Goal: Task Accomplishment & Management: Manage account settings

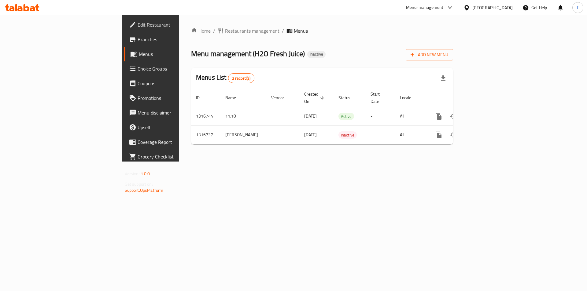
click at [296, 162] on div "Home / Restaurants management / Menus Menu management ( H2O Fresh Juice ) Inact…" at bounding box center [322, 88] width 287 height 147
click at [452, 162] on div "Home / Restaurants management / Menus Menu management ( H2O Fresh Juice ) Inact…" at bounding box center [322, 88] width 287 height 147
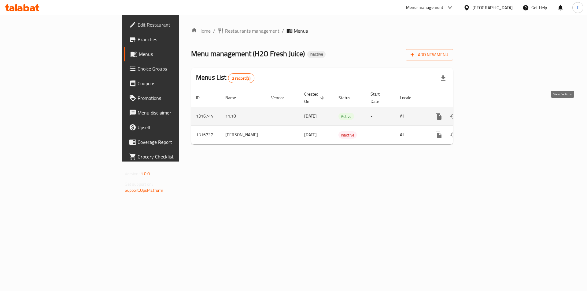
click at [490, 109] on link "enhanced table" at bounding box center [483, 116] width 15 height 15
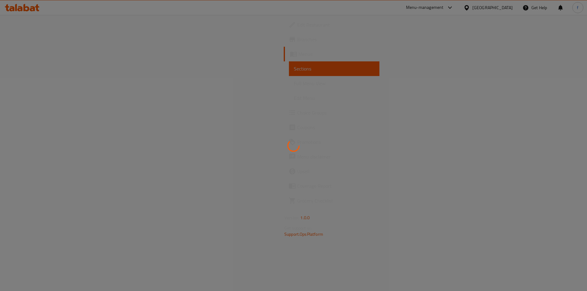
click at [86, 65] on div at bounding box center [293, 145] width 587 height 291
drag, startPoint x: 249, startPoint y: 137, endPoint x: 2, endPoint y: 138, distance: 247.1
click at [239, 138] on div at bounding box center [293, 145] width 587 height 291
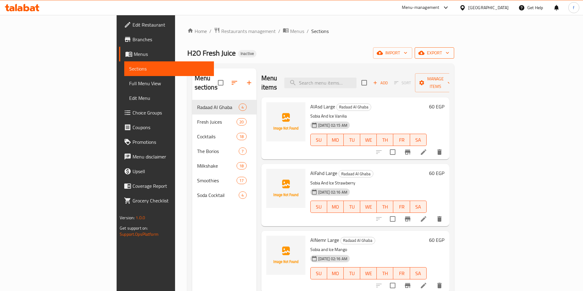
click at [449, 55] on span "export" at bounding box center [434, 53] width 30 height 8
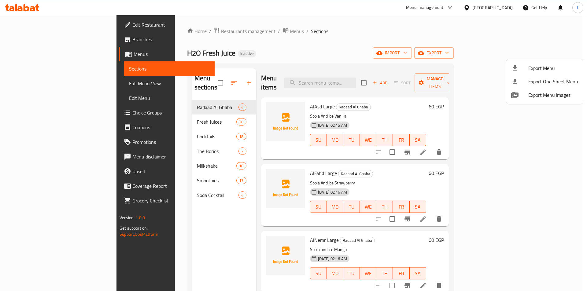
click at [509, 57] on div at bounding box center [293, 145] width 587 height 291
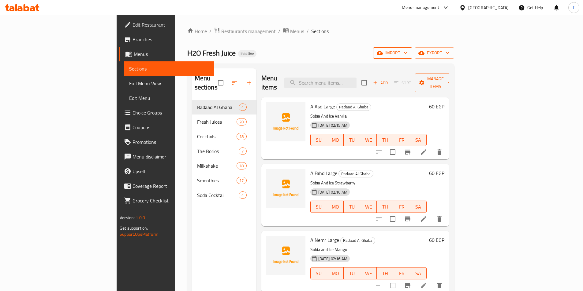
click at [407, 56] on span "import" at bounding box center [392, 53] width 29 height 8
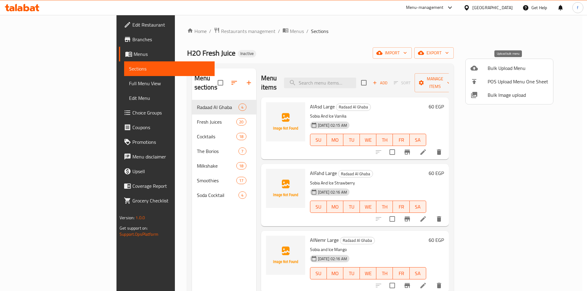
click at [495, 72] on span "Bulk Upload Menu" at bounding box center [518, 68] width 61 height 7
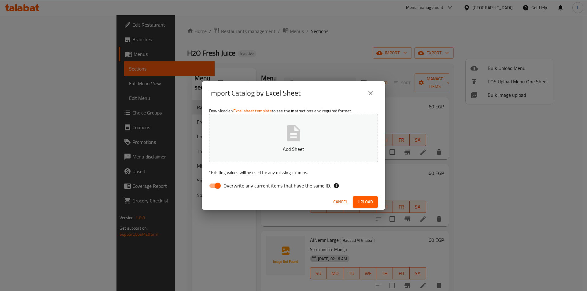
click at [217, 183] on input "Overwrite any current items that have the same ID." at bounding box center [217, 186] width 35 height 12
checkbox input "false"
click at [367, 206] on button "Upload" at bounding box center [365, 202] width 25 height 11
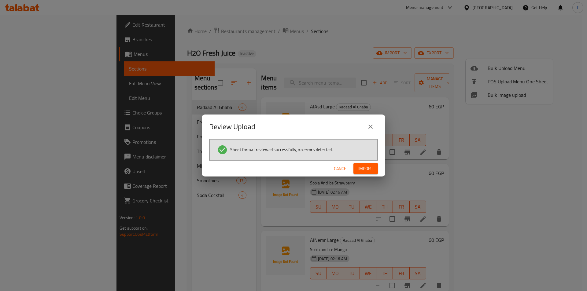
click at [363, 165] on span "Import" at bounding box center [365, 169] width 15 height 8
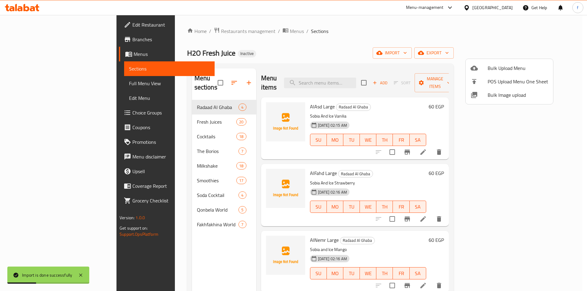
click at [48, 83] on div at bounding box center [293, 145] width 587 height 291
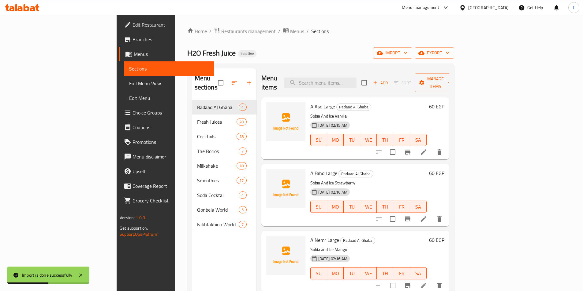
click at [129, 85] on span "Full Menu View" at bounding box center [169, 83] width 80 height 7
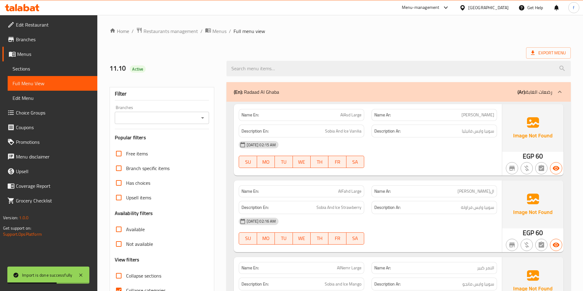
scroll to position [122, 0]
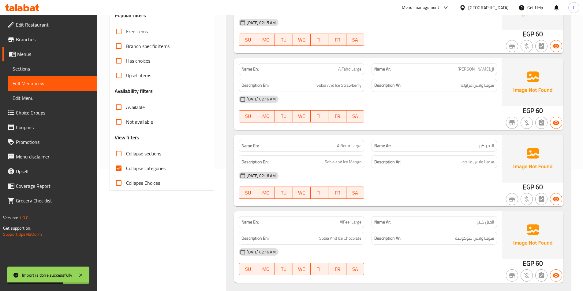
click at [121, 171] on input "Collapse categories" at bounding box center [118, 168] width 15 height 15
checkbox input "false"
click at [117, 153] on input "Collapse sections" at bounding box center [118, 154] width 15 height 15
checkbox input "true"
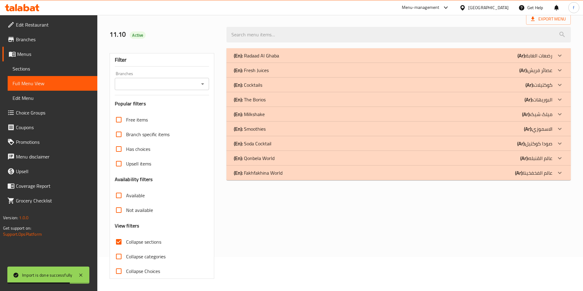
scroll to position [34, 0]
click at [278, 166] on div "(En): Fakhfakhina World (Ar): عالم الفخفخينا Name En: Plain Fakhfakhina Name Ar…" at bounding box center [398, 173] width 344 height 15
click at [279, 158] on div "(En): Qonbela World (Ar): عالم القنبله" at bounding box center [393, 158] width 318 height 7
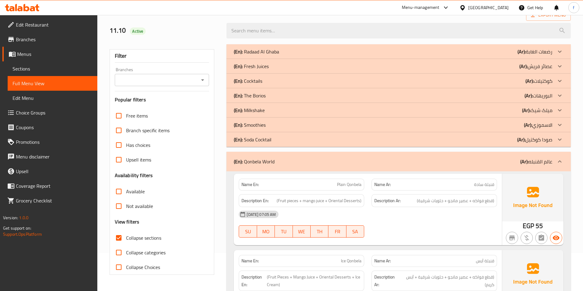
scroll to position [95, 0]
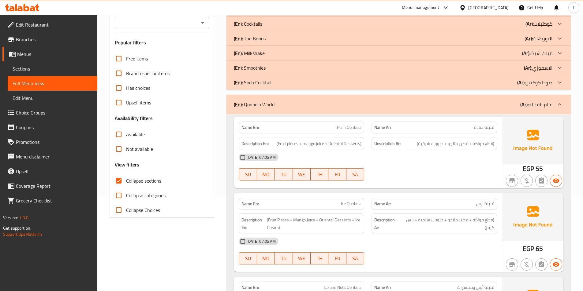
click at [352, 130] on span "Plain Qonbela" at bounding box center [349, 127] width 24 height 6
click at [283, 143] on span "(Fruit pieces + mango juice + Oriental Desserts)" at bounding box center [318, 144] width 85 height 8
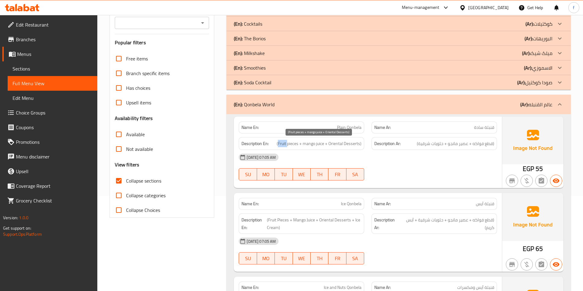
drag, startPoint x: 283, startPoint y: 143, endPoint x: 290, endPoint y: 144, distance: 7.4
click at [284, 143] on span "(Fruit pieces + mango juice + Oriental Desserts)" at bounding box center [318, 144] width 85 height 8
click at [293, 144] on span "(Fruit pieces + mango juice + Oriental Desserts)" at bounding box center [318, 144] width 85 height 8
drag, startPoint x: 293, startPoint y: 144, endPoint x: 300, endPoint y: 144, distance: 7.3
click at [297, 144] on span "(Fruit pieces + mango juice + Oriental Desserts)" at bounding box center [318, 144] width 85 height 8
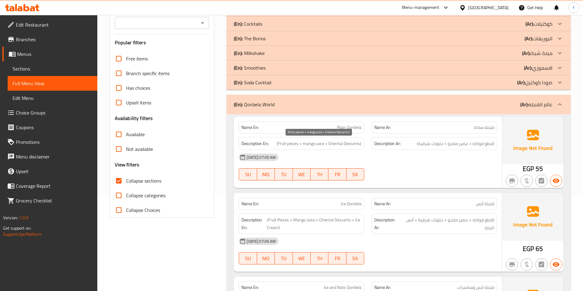
click at [306, 143] on span "(Fruit pieces + mango juice + Oriental Desserts)" at bounding box center [318, 144] width 85 height 8
click at [320, 144] on span "(Fruit pieces + mango juice + Oriental Desserts)" at bounding box center [318, 144] width 85 height 8
drag, startPoint x: 320, startPoint y: 144, endPoint x: 341, endPoint y: 144, distance: 21.1
click at [321, 144] on span "(Fruit pieces + mango juice + Oriental Desserts)" at bounding box center [318, 144] width 85 height 8
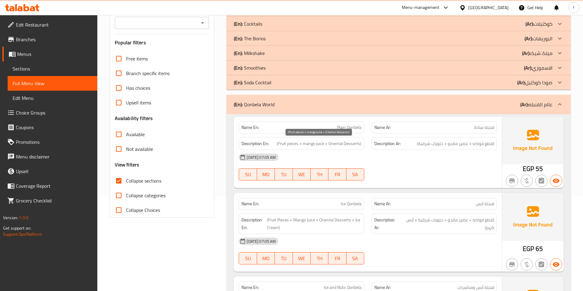
click at [341, 144] on span "(Fruit pieces + mango juice + Oriental Desserts)" at bounding box center [318, 144] width 85 height 8
drag, startPoint x: 341, startPoint y: 144, endPoint x: 358, endPoint y: 144, distance: 16.5
click at [342, 144] on span "(Fruit pieces + mango juice + Oriental Desserts)" at bounding box center [318, 144] width 85 height 8
click at [358, 144] on span "(Fruit pieces + mango juice + Oriental Desserts)" at bounding box center [318, 144] width 85 height 8
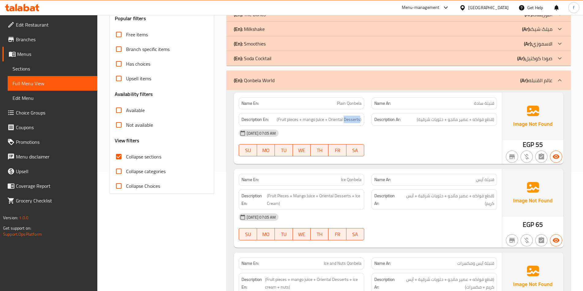
scroll to position [187, 0]
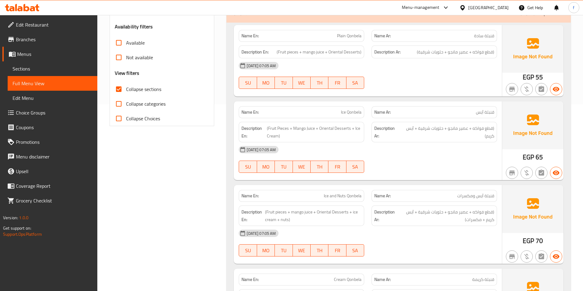
click at [350, 114] on span "Ice Qonbela" at bounding box center [351, 112] width 20 height 6
click at [276, 129] on span "(Fruit Pieces + Mango Juice + Oriental Desserts + Ice Cream)" at bounding box center [314, 132] width 95 height 15
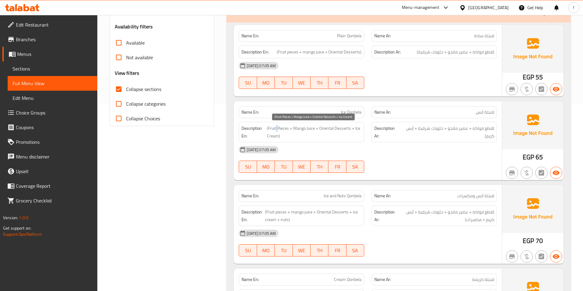
click at [276, 129] on span "(Fruit Pieces + Mango Juice + Oriental Desserts + Ice Cream)" at bounding box center [314, 132] width 95 height 15
click at [274, 127] on span "(Fruit Pieces + Mango Juice + Oriental Desserts + Ice Cream)" at bounding box center [314, 132] width 95 height 15
click at [278, 127] on span "(Fruit Pieces + Mango Juice + Oriental Desserts + Ice Cream)" at bounding box center [314, 132] width 95 height 15
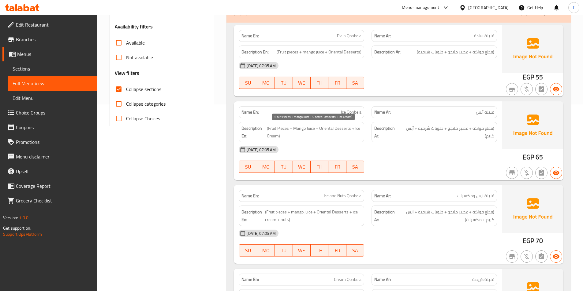
click at [301, 127] on span "(Fruit Pieces + Mango Juice + Oriental Desserts + Ice Cream)" at bounding box center [314, 132] width 95 height 15
click at [310, 128] on span "(Fruit Pieces + Mango Juice + Oriental Desserts + Ice Cream)" at bounding box center [314, 132] width 95 height 15
drag, startPoint x: 310, startPoint y: 128, endPoint x: 327, endPoint y: 128, distance: 16.2
click at [312, 128] on span "(Fruit Pieces + Mango Juice + Oriental Desserts + Ice Cream)" at bounding box center [314, 132] width 95 height 15
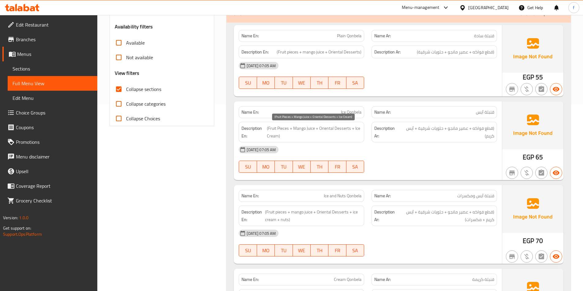
click at [327, 128] on span "(Fruit Pieces + Mango Juice + Oriental Desserts + Ice Cream)" at bounding box center [314, 132] width 95 height 15
drag, startPoint x: 327, startPoint y: 128, endPoint x: 342, endPoint y: 129, distance: 14.4
click at [329, 129] on span "(Fruit Pieces + Mango Juice + Oriental Desserts + Ice Cream)" at bounding box center [314, 132] width 95 height 15
click at [342, 129] on span "(Fruit Pieces + Mango Juice + Oriental Desserts + Ice Cream)" at bounding box center [314, 132] width 95 height 15
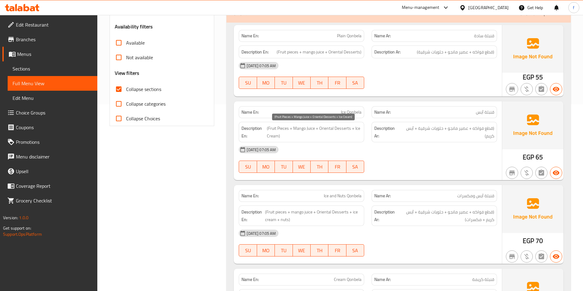
click at [360, 130] on span "(Fruit Pieces + Mango Juice + Oriental Desserts + Ice Cream)" at bounding box center [314, 132] width 95 height 15
click at [274, 135] on span "(Fruit Pieces + Mango Juice + Oriental Desserts + Ice Cream)" at bounding box center [314, 132] width 95 height 15
drag, startPoint x: 274, startPoint y: 135, endPoint x: 563, endPoint y: 139, distance: 288.8
click at [275, 135] on span "(Fruit Pieces + Mango Juice + Oriental Desserts + Ice Cream)" at bounding box center [314, 132] width 95 height 15
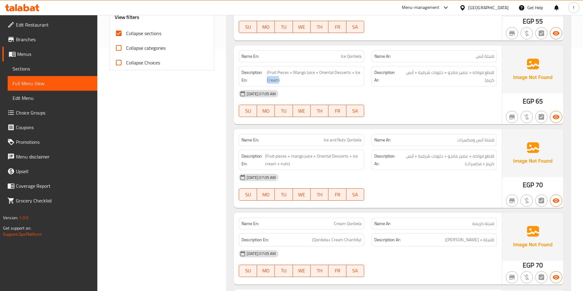
scroll to position [248, 0]
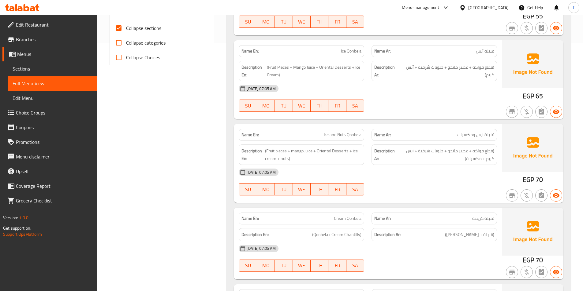
click at [358, 134] on span "Ice and Nuts Qonbela" at bounding box center [343, 135] width 38 height 6
click at [340, 135] on span "Ice and Nuts Qonbela" at bounding box center [343, 135] width 38 height 6
click at [329, 135] on span "Ice and Nuts Qonbela" at bounding box center [343, 135] width 38 height 6
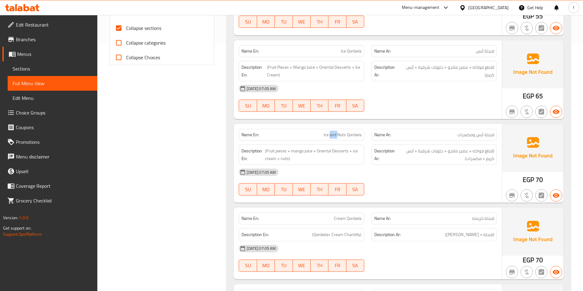
click at [329, 135] on span "Ice and Nuts Qonbela" at bounding box center [343, 135] width 38 height 6
click at [324, 135] on span "Ice and Nuts Qonbela" at bounding box center [343, 135] width 38 height 6
click at [274, 150] on span "(Fruit pieces + mango juice + Oriental Desserts + ice cream + nuts)" at bounding box center [313, 154] width 96 height 15
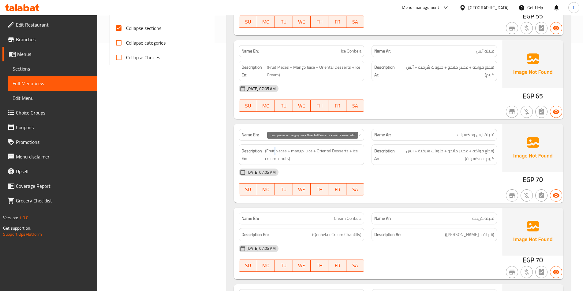
click at [274, 150] on span "(Fruit pieces + mango juice + Oriental Desserts + ice cream + nuts)" at bounding box center [313, 154] width 96 height 15
click at [268, 150] on span "(Fruit pieces + mango juice + Oriental Desserts + ice cream + nuts)" at bounding box center [313, 154] width 96 height 15
click at [285, 152] on span "(Fruit pieces + mango juice + Oriental Desserts + ice cream + nuts)" at bounding box center [313, 154] width 96 height 15
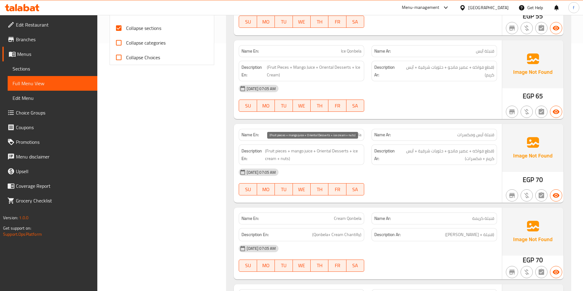
click at [298, 152] on span "(Fruit pieces + mango juice + Oriental Desserts + ice cream + nuts)" at bounding box center [313, 154] width 96 height 15
click at [308, 152] on span "(Fruit pieces + mango juice + Oriental Desserts + ice cream + nuts)" at bounding box center [313, 154] width 96 height 15
click at [322, 151] on span "(Fruit pieces + mango juice + Oriental Desserts + ice cream + nuts)" at bounding box center [313, 154] width 96 height 15
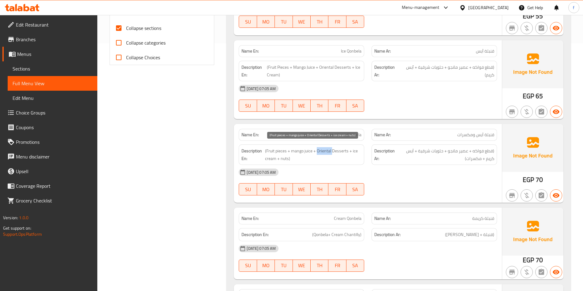
click at [322, 151] on span "(Fruit pieces + mango juice + Oriental Desserts + ice cream + nuts)" at bounding box center [313, 154] width 96 height 15
click at [337, 150] on span "(Fruit pieces + mango juice + Oriental Desserts + ice cream + nuts)" at bounding box center [313, 154] width 96 height 15
drag, startPoint x: 337, startPoint y: 150, endPoint x: 342, endPoint y: 151, distance: 4.6
click at [338, 150] on span "(Fruit pieces + mango juice + Oriental Desserts + ice cream + nuts)" at bounding box center [313, 154] width 96 height 15
click at [354, 151] on span "(Fruit pieces + mango juice + Oriental Desserts + ice cream + nuts)" at bounding box center [313, 154] width 96 height 15
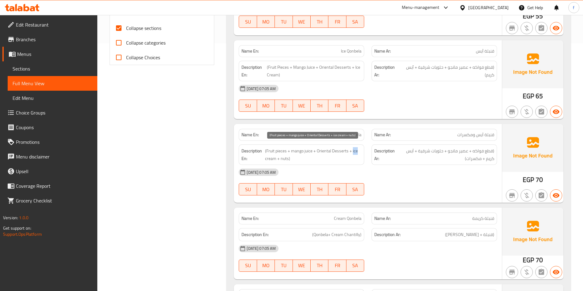
click at [354, 151] on span "(Fruit pieces + mango juice + Oriental Desserts + ice cream + nuts)" at bounding box center [313, 154] width 96 height 15
click at [273, 161] on span "(Fruit pieces + mango juice + Oriental Desserts + ice cream + nuts)" at bounding box center [313, 154] width 96 height 15
click at [286, 160] on span "(Fruit pieces + mango juice + Oriental Desserts + ice cream + nuts)" at bounding box center [313, 154] width 96 height 15
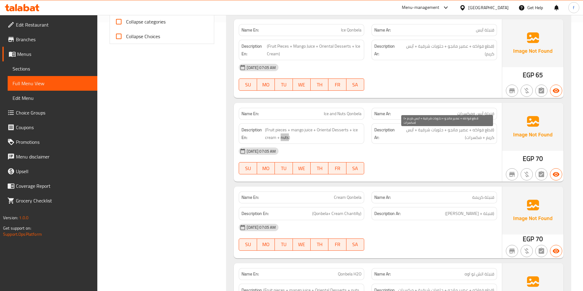
scroll to position [340, 0]
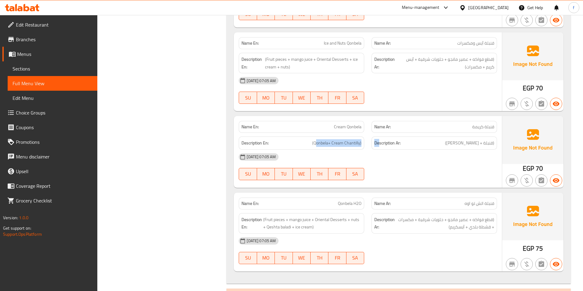
drag, startPoint x: 316, startPoint y: 144, endPoint x: 378, endPoint y: 149, distance: 62.6
click at [378, 149] on div "Description En: (Qonbela+ Cream Chantilly) Description Ar: (قنبلة + [PERSON_NAM…" at bounding box center [367, 143] width 265 height 20
click at [431, 164] on div "[DATE] 07:05 AM" at bounding box center [367, 157] width 265 height 15
drag, startPoint x: 490, startPoint y: 42, endPoint x: 442, endPoint y: 43, distance: 48.6
click at [442, 43] on p "Name Ar: قنبلة آيس ومكسرات" at bounding box center [434, 43] width 120 height 6
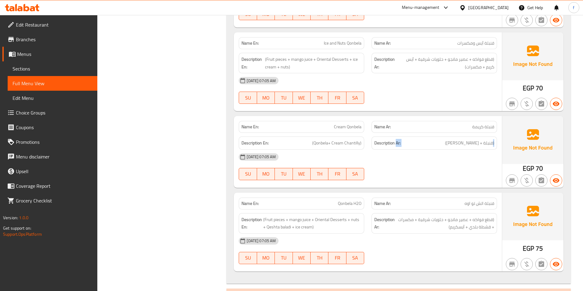
drag, startPoint x: 480, startPoint y: 146, endPoint x: 397, endPoint y: 148, distance: 83.2
click at [397, 148] on div "Description Ar: (قنبلة + [PERSON_NAME])" at bounding box center [433, 143] width 125 height 13
drag, startPoint x: 316, startPoint y: 140, endPoint x: 384, endPoint y: 145, distance: 68.7
click at [384, 145] on div "Description En: (Qonbela+ Cream Chantilly) Description Ar: (قنبلة + [PERSON_NAM…" at bounding box center [367, 143] width 265 height 20
click at [384, 145] on strong "Description Ar:" at bounding box center [387, 143] width 26 height 8
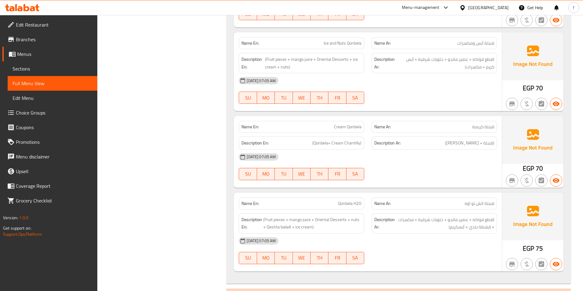
scroll to position [364, 0]
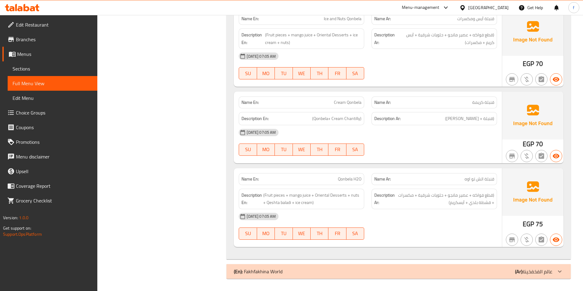
click at [341, 180] on span "Qonbela H2O" at bounding box center [350, 179] width 24 height 6
click at [470, 180] on span "قنبلة اتش تو اوه" at bounding box center [479, 179] width 30 height 6
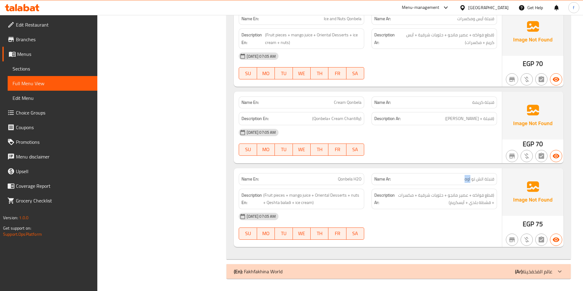
click at [470, 180] on span "قنبلة اتش تو اوه" at bounding box center [479, 179] width 30 height 6
click at [265, 195] on span "(Fruit pieces + mango juice + Oriental Desserts + nuts + Qeshta baladi + ice cr…" at bounding box center [312, 199] width 98 height 15
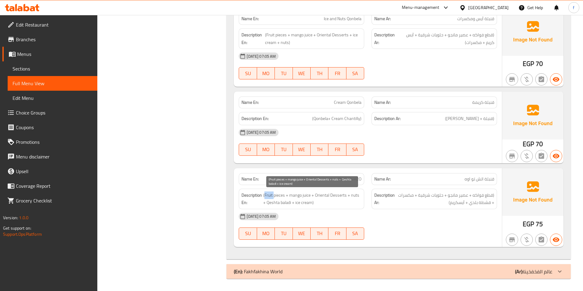
click at [265, 195] on span "(Fruit pieces + mango juice + Oriental Desserts + nuts + Qeshta baladi + ice cr…" at bounding box center [312, 199] width 98 height 15
click at [283, 195] on span "(Fruit pieces + mango juice + Oriental Desserts + nuts + Qeshta baladi + ice cr…" at bounding box center [312, 199] width 98 height 15
click at [297, 196] on span "(Fruit pieces + mango juice + Oriental Desserts + nuts + Qeshta baladi + ice cr…" at bounding box center [312, 199] width 98 height 15
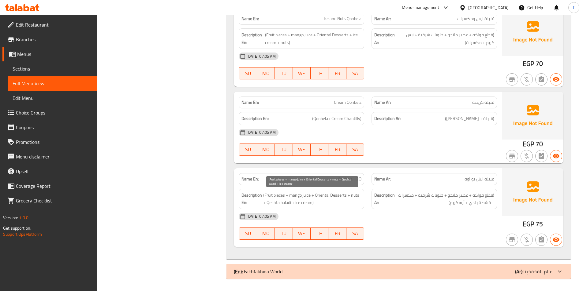
click at [306, 195] on span "(Fruit pieces + mango juice + Oriental Desserts + nuts + Qeshta baladi + ice cr…" at bounding box center [312, 199] width 98 height 15
click at [330, 195] on span "(Fruit pieces + mango juice + Oriental Desserts + nuts + Qeshta baladi + ice cr…" at bounding box center [312, 199] width 98 height 15
click at [319, 193] on span "(Fruit pieces + mango juice + Oriental Desserts + nuts + Qeshta baladi + ice cr…" at bounding box center [312, 199] width 98 height 15
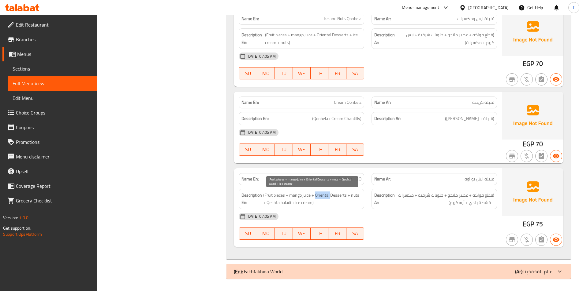
click at [319, 193] on span "(Fruit pieces + mango juice + Oriental Desserts + nuts + Qeshta baladi + ice cr…" at bounding box center [312, 199] width 98 height 15
click at [350, 195] on span "(Fruit pieces + mango juice + Oriental Desserts + nuts + Qeshta baladi + ice cr…" at bounding box center [312, 199] width 98 height 15
click at [274, 203] on span "(Fruit pieces + mango juice + Oriental Desserts + nuts + Qeshta baladi + ice cr…" at bounding box center [312, 199] width 98 height 15
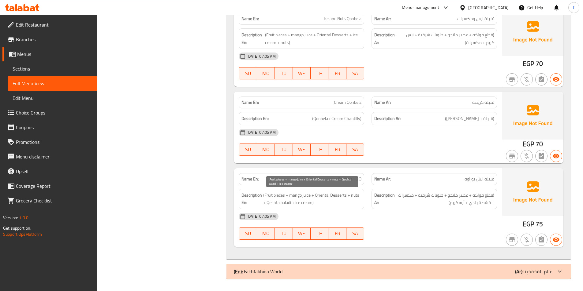
click at [283, 203] on span "(Fruit pieces + mango juice + Oriental Desserts + nuts + Qeshta baladi + ice cr…" at bounding box center [312, 199] width 98 height 15
click at [308, 203] on span "(Fruit pieces + mango juice + Oriental Desserts + nuts + Qeshta baladi + ice cr…" at bounding box center [312, 199] width 98 height 15
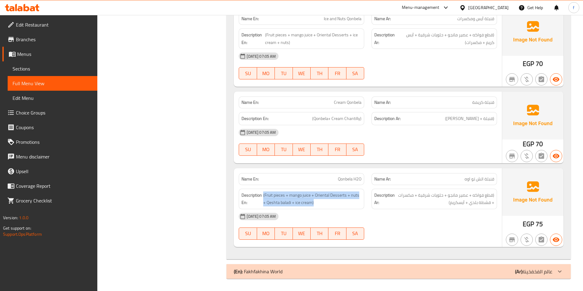
click at [404, 269] on div "(En): Fakhfakhina World (Ar): عالم الفخفخينا" at bounding box center [393, 271] width 318 height 7
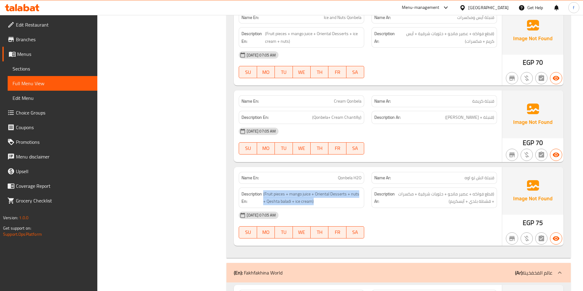
scroll to position [549, 0]
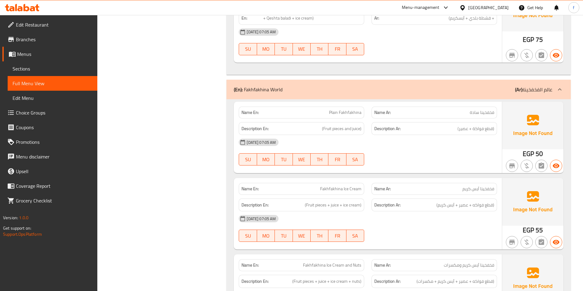
click at [385, 60] on div "Name En: Qonbela H2O Name Ar: قنبلة اتش تو اوه Description En: (Fruit pieces + …" at bounding box center [368, 23] width 268 height 79
click at [334, 112] on span "Plain Fakhfakhina" at bounding box center [345, 112] width 32 height 6
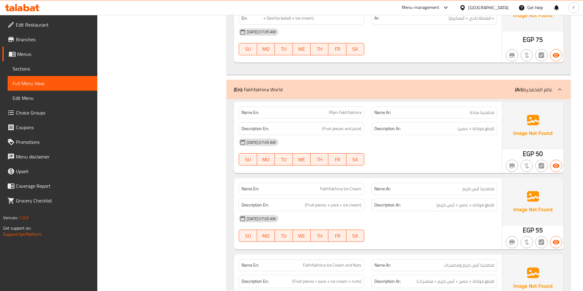
click at [323, 134] on div "Description En: (Fruit pieces and juice)" at bounding box center [301, 128] width 125 height 13
drag, startPoint x: 323, startPoint y: 134, endPoint x: 327, endPoint y: 129, distance: 6.3
click at [323, 133] on div "Description En: (Fruit pieces and juice)" at bounding box center [301, 128] width 125 height 13
click at [326, 129] on span "(Fruit pieces and juice)" at bounding box center [341, 129] width 39 height 8
drag, startPoint x: 326, startPoint y: 129, endPoint x: 356, endPoint y: 129, distance: 30.0
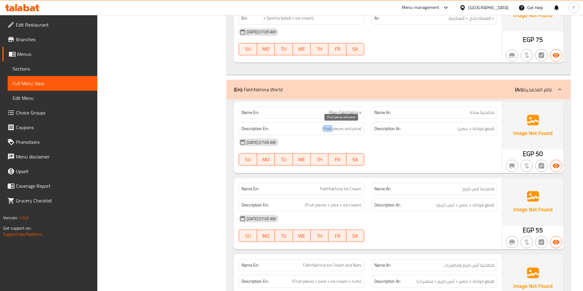
click at [336, 129] on span "(Fruit pieces and juice)" at bounding box center [341, 129] width 39 height 8
click at [356, 129] on span "(Fruit pieces and juice)" at bounding box center [341, 129] width 39 height 8
click at [355, 112] on span "Plain Fakhfakhina" at bounding box center [345, 112] width 32 height 6
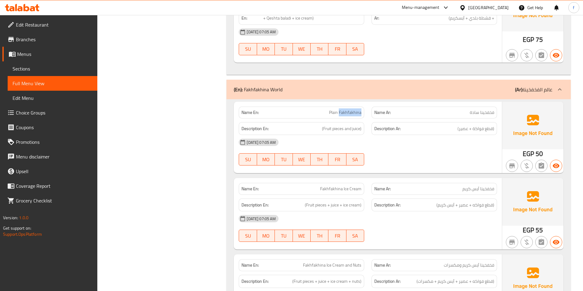
click at [355, 112] on span "Plain Fakhfakhina" at bounding box center [345, 112] width 32 height 6
copy span "Plain Fakhfakhina"
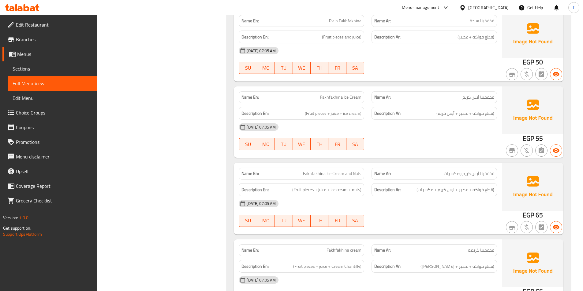
click at [326, 96] on span "Fakhfakhina Ice Cream" at bounding box center [340, 97] width 41 height 6
click at [310, 113] on span "(Fruit pieces + juice + ice cream)" at bounding box center [333, 114] width 57 height 8
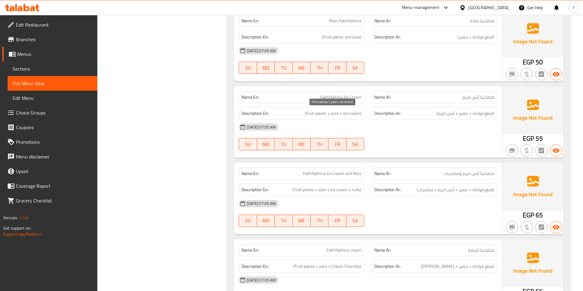
click at [320, 113] on span "(Fruit pieces + juice + ice cream)" at bounding box center [333, 114] width 57 height 8
drag, startPoint x: 320, startPoint y: 113, endPoint x: 342, endPoint y: 114, distance: 22.4
click at [323, 113] on span "(Fruit pieces + juice + ice cream)" at bounding box center [333, 114] width 57 height 8
click at [334, 114] on span "(Fruit pieces + juice + ice cream)" at bounding box center [333, 114] width 57 height 8
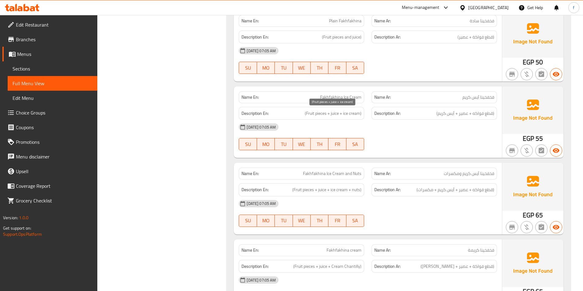
click at [347, 115] on span "(Fruit pieces + juice + ice cream)" at bounding box center [333, 114] width 57 height 8
click at [354, 114] on span "(Fruit pieces + juice + ice cream)" at bounding box center [333, 114] width 57 height 8
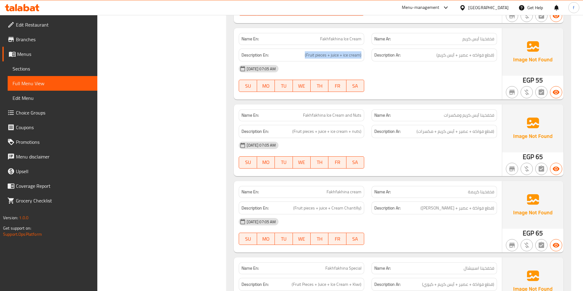
scroll to position [763, 0]
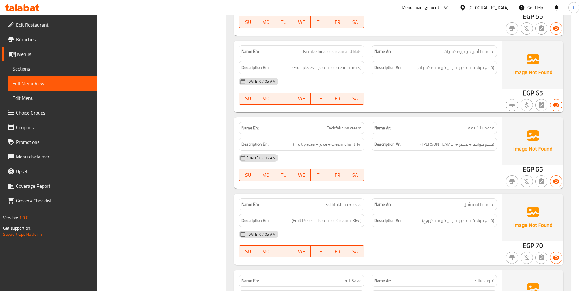
click at [312, 49] on span "Fakhfakhina Ice Cream and Nuts" at bounding box center [332, 51] width 58 height 6
drag, startPoint x: 312, startPoint y: 49, endPoint x: 330, endPoint y: 52, distance: 18.3
click at [312, 49] on span "Fakhfakhina Ice Cream and Nuts" at bounding box center [332, 51] width 58 height 6
click at [328, 52] on span "Fakhfakhina Ice Cream and Nuts" at bounding box center [332, 51] width 58 height 6
drag, startPoint x: 328, startPoint y: 52, endPoint x: 341, endPoint y: 51, distance: 13.5
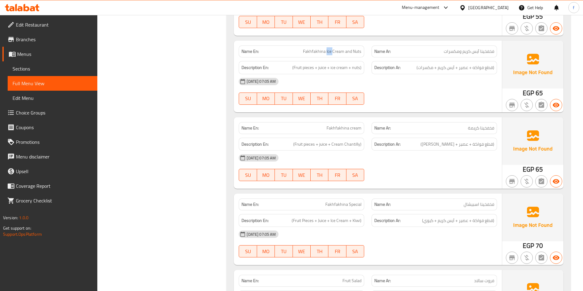
click at [332, 52] on span "Fakhfakhina Ice Cream and Nuts" at bounding box center [332, 51] width 58 height 6
click at [341, 51] on span "Fakhfakhina Ice Cream and Nuts" at bounding box center [332, 51] width 58 height 6
click at [353, 50] on span "Fakhfakhina Ice Cream and Nuts" at bounding box center [332, 51] width 58 height 6
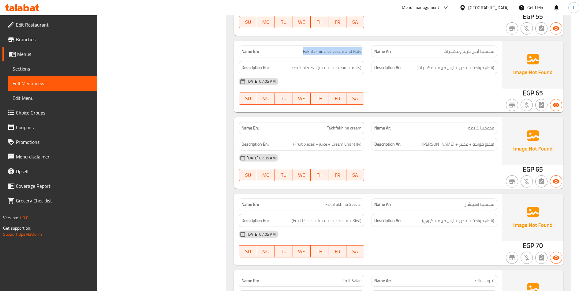
click at [353, 50] on span "Fakhfakhina Ice Cream and Nuts" at bounding box center [332, 51] width 58 height 6
drag, startPoint x: 299, startPoint y: 67, endPoint x: 329, endPoint y: 72, distance: 30.8
click at [329, 72] on div "Description En: (Fruit pieces + juice + ice cream + nuts)" at bounding box center [301, 67] width 125 height 13
click at [325, 69] on span "(Fruit pieces + juice + ice cream + nuts)" at bounding box center [326, 68] width 69 height 8
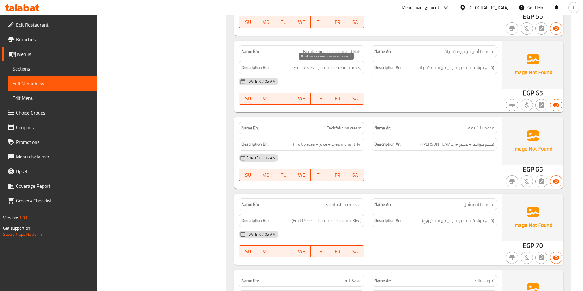
click at [335, 69] on span "(Fruit pieces + juice + ice cream + nuts)" at bounding box center [326, 68] width 69 height 8
click at [347, 67] on span "(Fruit pieces + juice + ice cream + nuts)" at bounding box center [326, 68] width 69 height 8
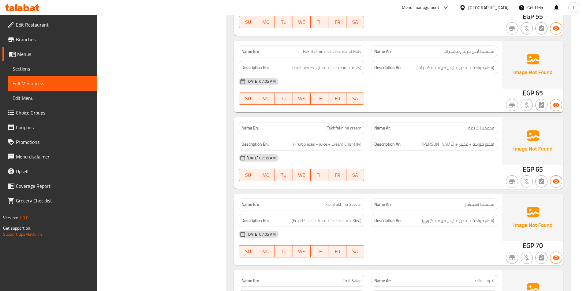
click at [424, 80] on div "[DATE] 07:05 AM" at bounding box center [367, 81] width 265 height 15
drag, startPoint x: 474, startPoint y: 67, endPoint x: 433, endPoint y: 69, distance: 41.7
click at [433, 69] on span "(قطع فواكه + عصير + آيس كريم + مكسرات)" at bounding box center [455, 68] width 78 height 8
drag, startPoint x: 458, startPoint y: 70, endPoint x: 414, endPoint y: 70, distance: 44.0
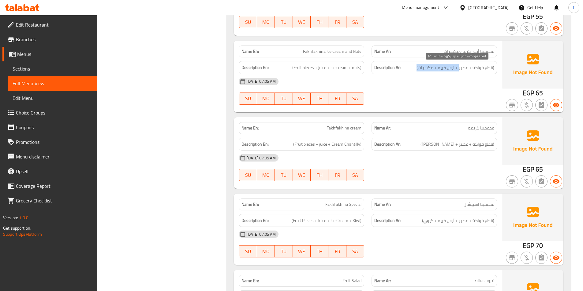
click at [414, 70] on h6 "Description Ar: (قطع فواكه + عصير + آيس كريم + مكسرات)" at bounding box center [434, 68] width 120 height 8
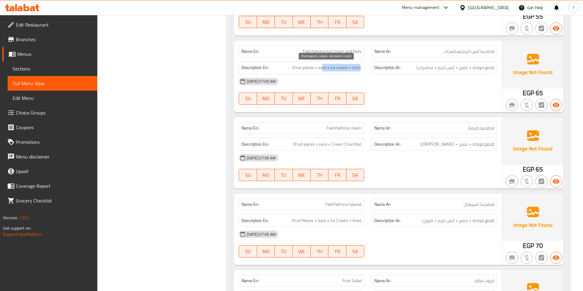
drag, startPoint x: 323, startPoint y: 70, endPoint x: 360, endPoint y: 70, distance: 36.7
click at [360, 70] on span "(Fruit pieces + juice + ice cream + nuts)" at bounding box center [326, 68] width 69 height 8
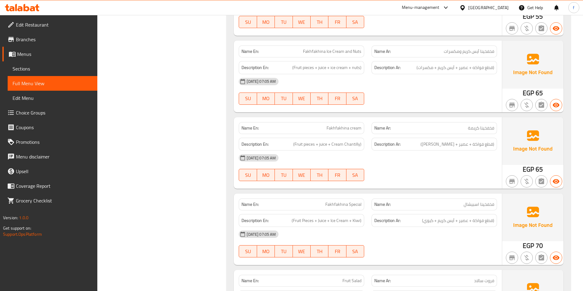
click at [470, 87] on div "[DATE] 07:05 AM" at bounding box center [367, 81] width 265 height 15
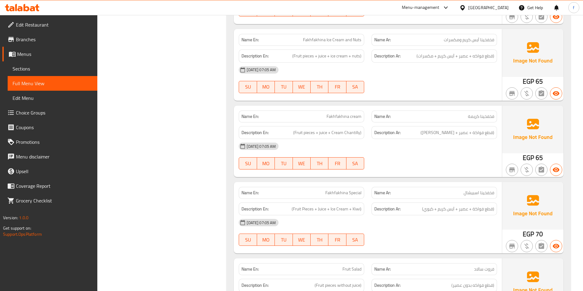
scroll to position [794, 0]
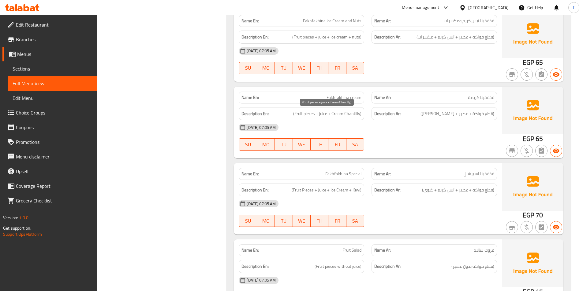
click at [299, 112] on span "(Fruit pieces + juice + Cream Chantilly)" at bounding box center [327, 114] width 68 height 8
click at [309, 114] on span "(Fruit pieces + juice + Cream Chantilly)" at bounding box center [327, 114] width 68 height 8
click at [325, 114] on span "(Fruit pieces + juice + Cream Chantilly)" at bounding box center [327, 114] width 68 height 8
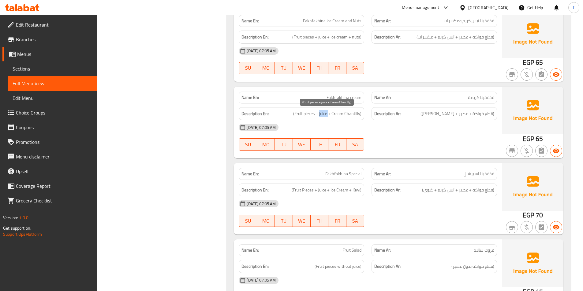
click at [325, 114] on span "(Fruit pieces + juice + Cream Chantilly)" at bounding box center [327, 114] width 68 height 8
click at [342, 114] on span "(Fruit pieces + juice + Cream Chantilly)" at bounding box center [327, 114] width 68 height 8
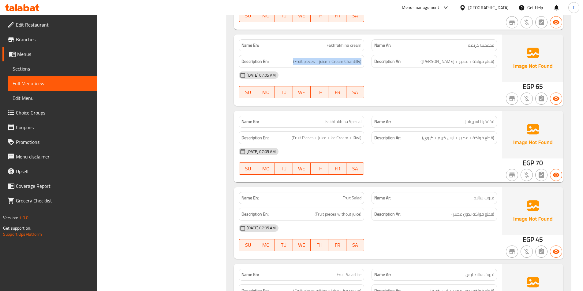
scroll to position [855, 0]
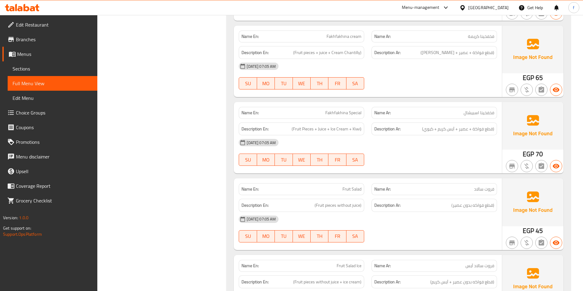
click at [337, 112] on span "Fakhfakhina Special" at bounding box center [343, 113] width 36 height 6
click at [302, 131] on span "(Fruit Pieces + Juice + Ice Cream + Kiwi)" at bounding box center [326, 129] width 70 height 8
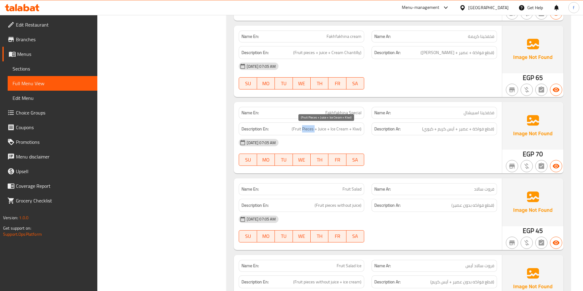
click at [302, 131] on span "(Fruit Pieces + Juice + Ice Cream + Kiwi)" at bounding box center [326, 129] width 70 height 8
click at [297, 130] on span "(Fruit Pieces + Juice + Ice Cream + Kiwi)" at bounding box center [326, 129] width 70 height 8
click at [324, 128] on span "(Fruit Pieces + Juice + Ice Cream + Kiwi)" at bounding box center [326, 129] width 70 height 8
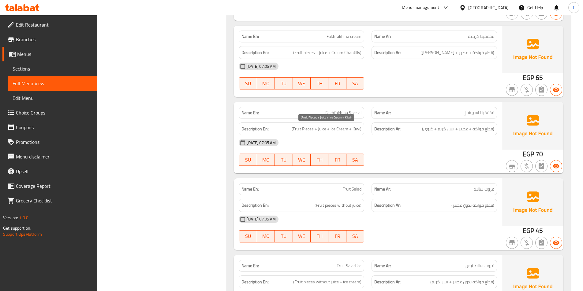
click at [338, 128] on span "(Fruit Pieces + Juice + Ice Cream + Kiwi)" at bounding box center [326, 129] width 70 height 8
click at [376, 128] on strong "Description Ar:" at bounding box center [387, 129] width 26 height 8
click at [350, 126] on span "(Fruit Pieces + Juice + Ice Cream + Kiwi)" at bounding box center [326, 129] width 70 height 8
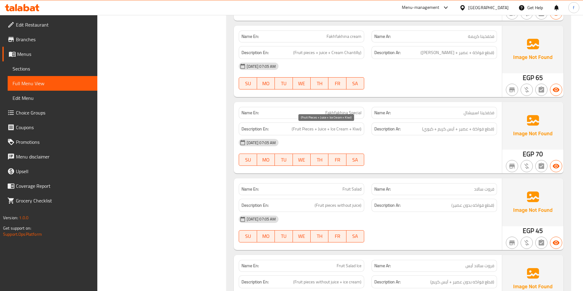
click at [352, 126] on span "(Fruit Pieces + Juice + Ice Cream + Kiwi)" at bounding box center [326, 129] width 70 height 8
drag, startPoint x: 352, startPoint y: 126, endPoint x: 562, endPoint y: 153, distance: 211.6
click at [353, 126] on span "(Fruit Pieces + Juice + Ice Cream + Kiwi)" at bounding box center [326, 129] width 70 height 8
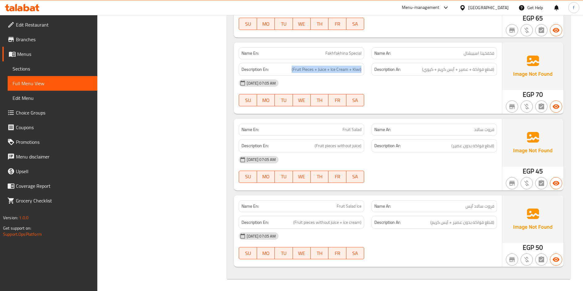
scroll to position [915, 0]
click at [480, 129] on span "فروت سالاد" at bounding box center [484, 129] width 20 height 6
click at [323, 143] on span "(Fruit pieces without juice)" at bounding box center [337, 146] width 47 height 8
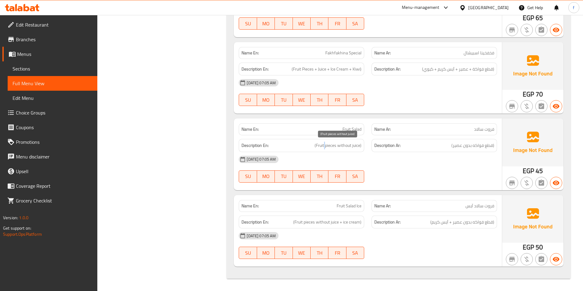
click at [323, 143] on span "(Fruit pieces without juice)" at bounding box center [337, 146] width 47 height 8
click at [338, 207] on span "Fruit Salad Ice" at bounding box center [348, 206] width 25 height 6
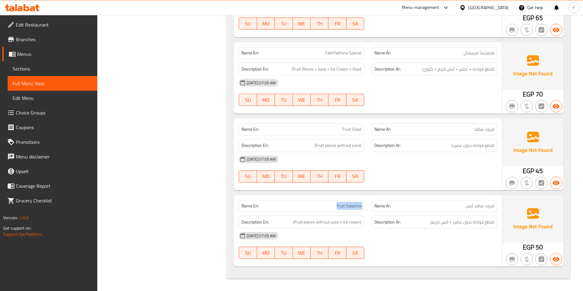
click at [338, 207] on span "Fruit Salad Ice" at bounding box center [348, 206] width 25 height 6
click at [294, 222] on span "(Fruit pieces without juice + ice cream)" at bounding box center [327, 223] width 68 height 8
click at [326, 224] on span "(Fruit pieces without juice + ice cream)" at bounding box center [327, 223] width 68 height 8
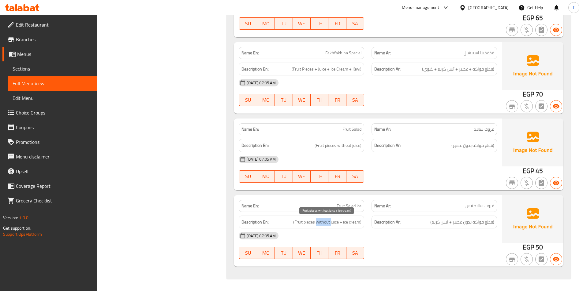
click at [326, 224] on span "(Fruit pieces without juice + ice cream)" at bounding box center [327, 223] width 68 height 8
click at [336, 224] on span "(Fruit pieces without juice + ice cream)" at bounding box center [327, 223] width 68 height 8
click at [354, 225] on span "(Fruit pieces without juice + ice cream)" at bounding box center [327, 223] width 68 height 8
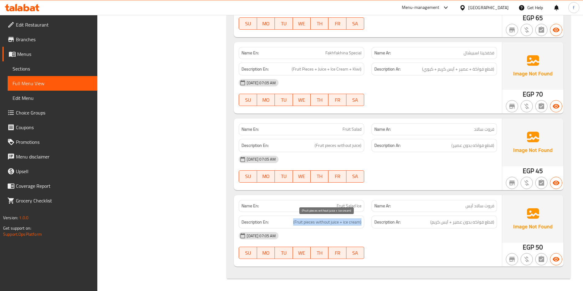
click at [354, 225] on span "(Fruit pieces without juice + ice cream)" at bounding box center [327, 223] width 68 height 8
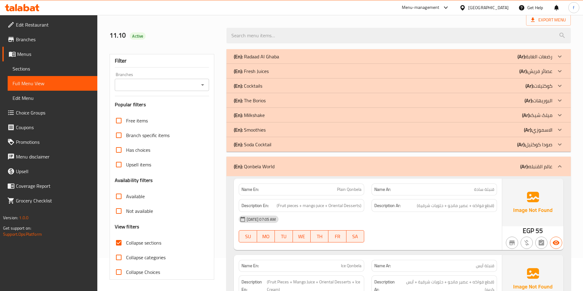
scroll to position [28, 0]
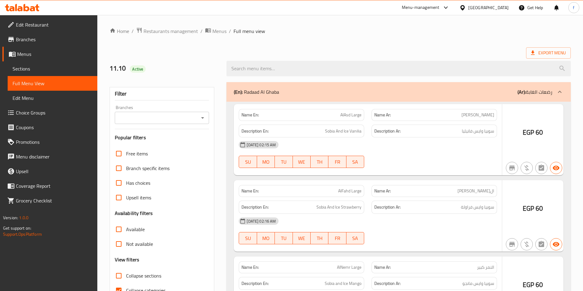
click at [35, 71] on div at bounding box center [291, 145] width 583 height 291
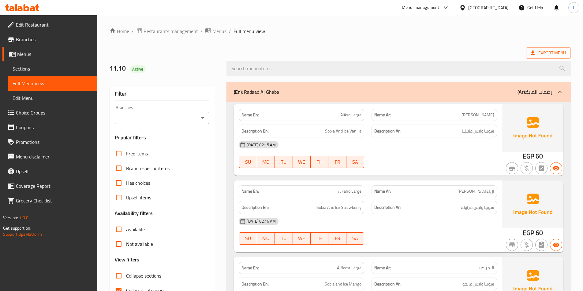
click at [37, 69] on span "Sections" at bounding box center [53, 68] width 80 height 7
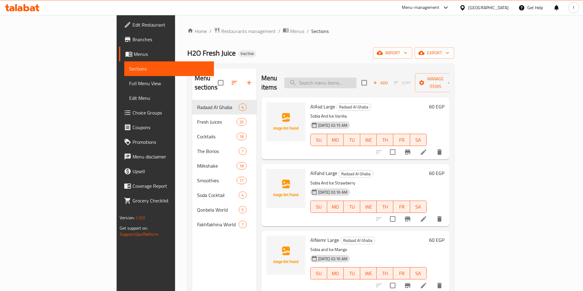
click at [356, 81] on input "search" at bounding box center [320, 83] width 72 height 11
paste input "Plain Fakhfakhina"
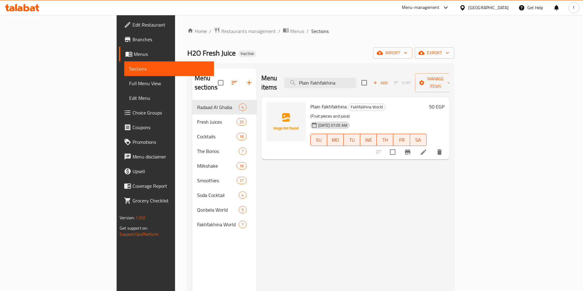
type input "Plain Fakhfakhina"
click at [432, 147] on li at bounding box center [423, 152] width 17 height 11
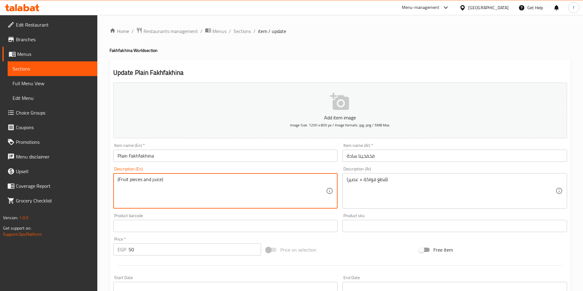
click at [146, 178] on textarea "(Fruit pieces and juice)" at bounding box center [221, 191] width 209 height 29
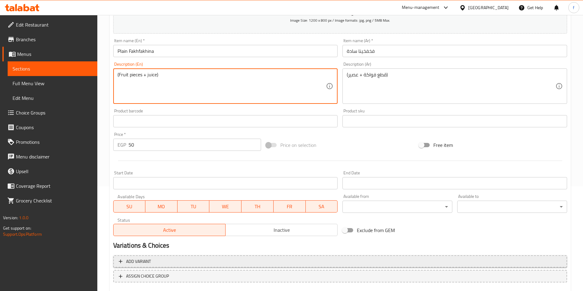
scroll to position [141, 0]
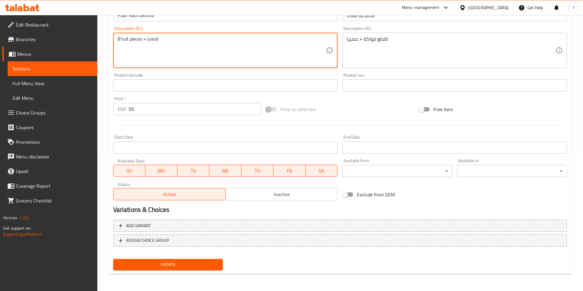
type textarea "(Fruit pieces + juice)"
click at [195, 262] on span "Update" at bounding box center [168, 265] width 100 height 8
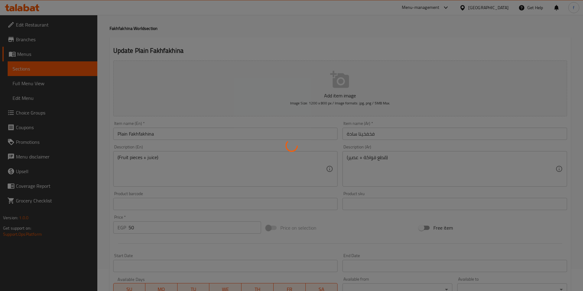
scroll to position [0, 0]
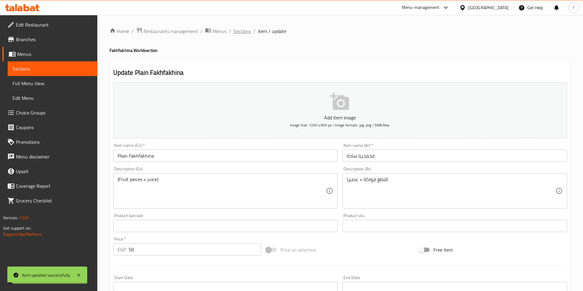
click at [239, 30] on span "Sections" at bounding box center [241, 31] width 17 height 7
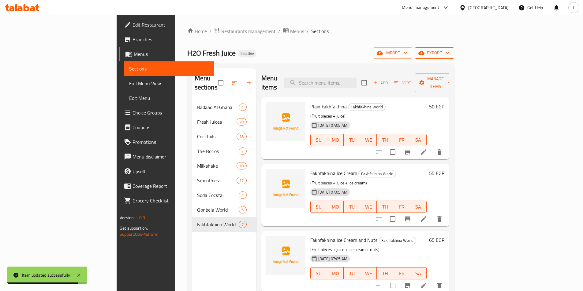
click at [449, 55] on span "export" at bounding box center [434, 53] width 30 height 8
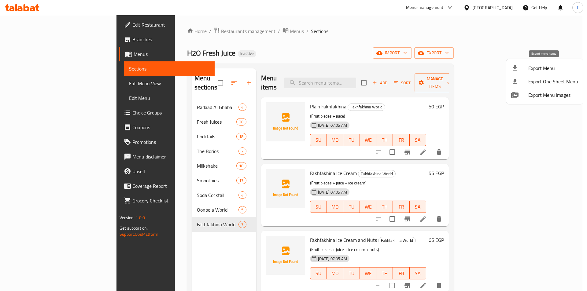
click at [541, 69] on span "Export Menu" at bounding box center [554, 68] width 50 height 7
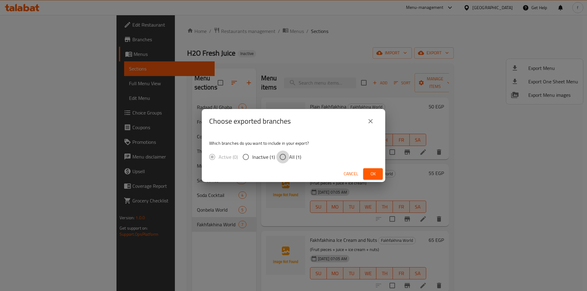
click at [283, 154] on input "All (1)" at bounding box center [282, 157] width 13 height 13
radio input "true"
click at [370, 170] on button "Ok" at bounding box center [373, 174] width 20 height 11
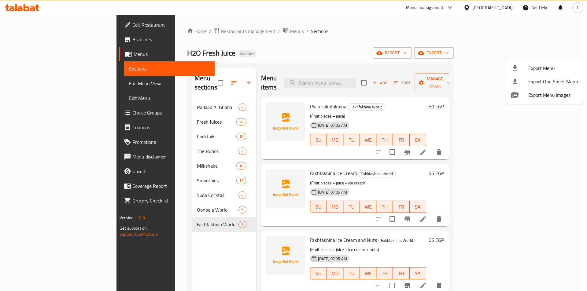
click at [254, 195] on div at bounding box center [293, 145] width 587 height 291
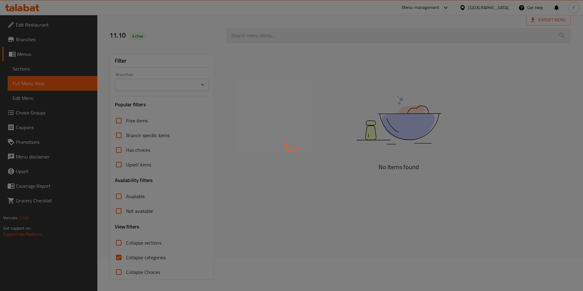
scroll to position [34, 0]
click at [121, 252] on div at bounding box center [291, 145] width 583 height 291
click at [121, 257] on div at bounding box center [291, 145] width 583 height 291
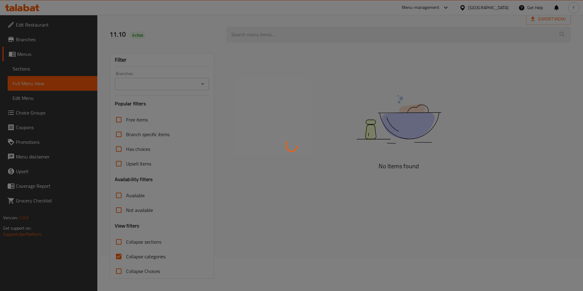
click at [292, 148] on icon at bounding box center [291, 145] width 17 height 17
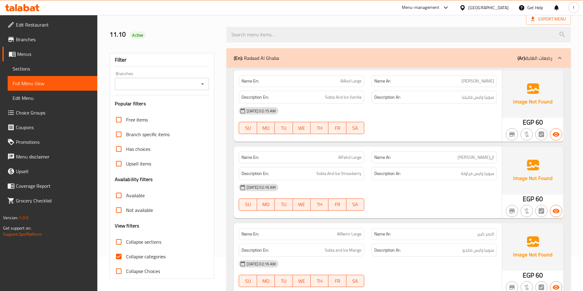
click at [138, 256] on span "Collapse categories" at bounding box center [145, 256] width 39 height 7
click at [126, 256] on input "Collapse categories" at bounding box center [118, 257] width 15 height 15
checkbox input "false"
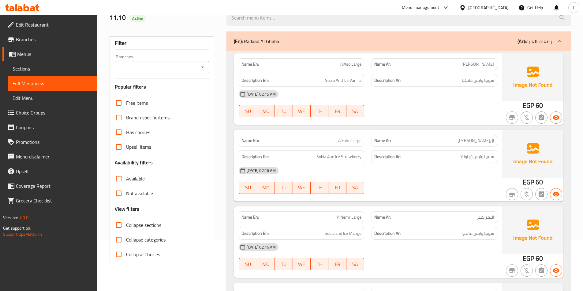
scroll to position [65, 0]
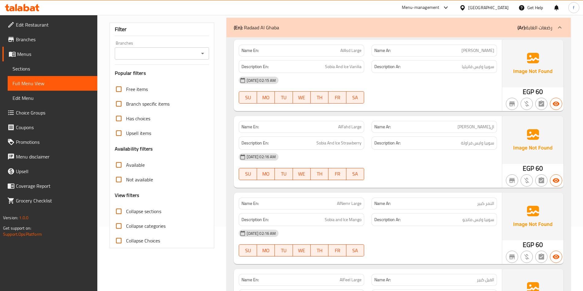
click at [125, 208] on input "Collapse sections" at bounding box center [118, 211] width 15 height 15
checkbox input "true"
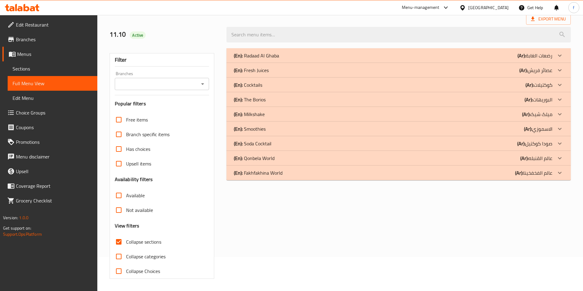
scroll to position [34, 0]
click at [389, 171] on div "(En): Fakhfakhina World (Ar): عالم الفخفخينا" at bounding box center [393, 172] width 318 height 7
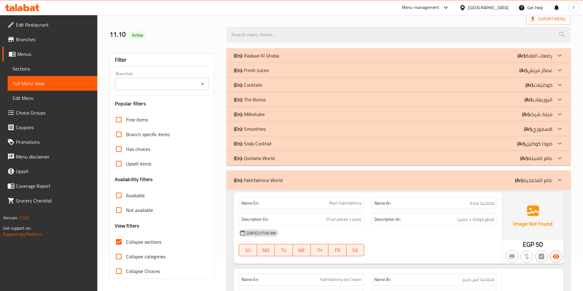
click at [391, 160] on div "(En): Qonbela World (Ar): عالم القنبله" at bounding box center [393, 158] width 318 height 7
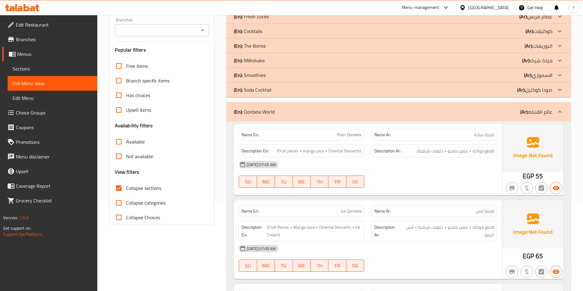
scroll to position [156, 0]
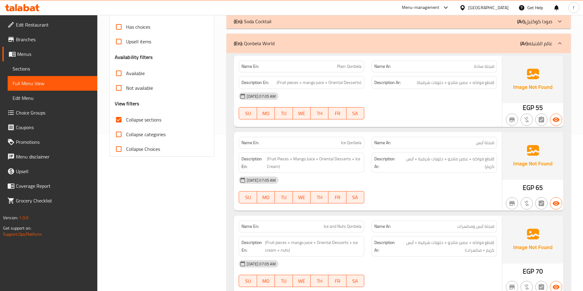
click at [347, 72] on div "Name En: Plain Qonbela" at bounding box center [301, 67] width 125 height 12
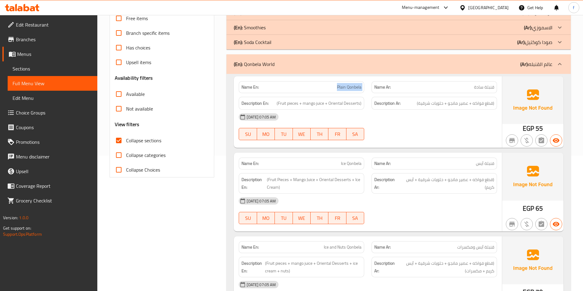
scroll to position [126, 0]
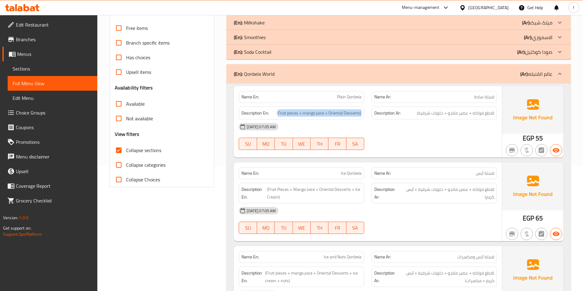
drag, startPoint x: 278, startPoint y: 114, endPoint x: 365, endPoint y: 114, distance: 87.5
click at [365, 114] on div "Description En: (Fruit pieces + mango juice + Oriental Desserts)" at bounding box center [301, 113] width 133 height 20
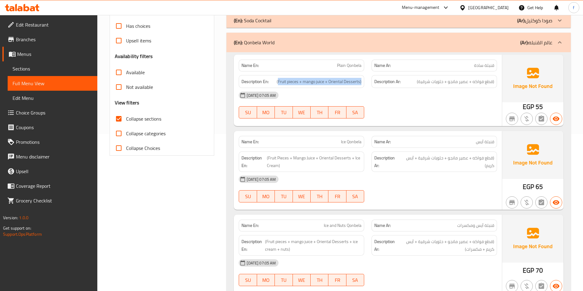
scroll to position [187, 0]
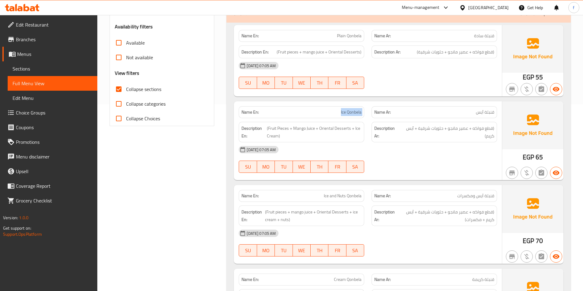
drag, startPoint x: 340, startPoint y: 111, endPoint x: 371, endPoint y: 113, distance: 31.5
click at [371, 113] on div "Name En: Ice Qonbela Name Ar: قنبلة آيس" at bounding box center [367, 112] width 265 height 19
drag, startPoint x: 267, startPoint y: 128, endPoint x: 366, endPoint y: 135, distance: 99.0
click at [366, 135] on div "Description En: (Fruit Pieces + Mango Juice + Oriental Desserts + Ice Cream)" at bounding box center [301, 132] width 133 height 28
click at [335, 137] on span "(Fruit Pieces + Mango Juice + Oriental Desserts + Ice Cream)" at bounding box center [314, 132] width 95 height 15
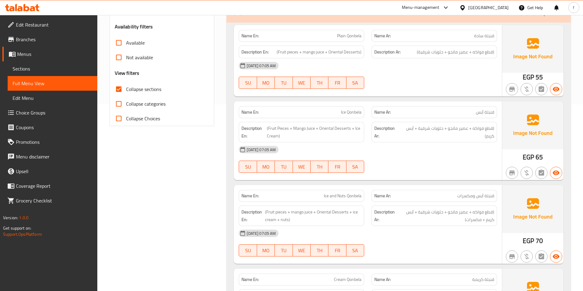
scroll to position [279, 0]
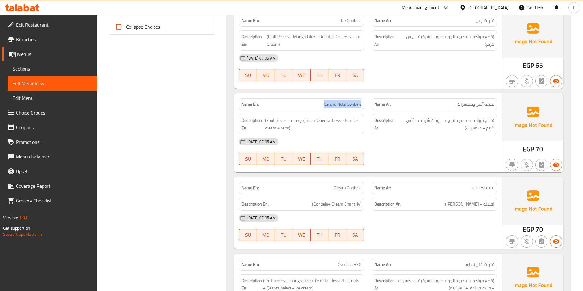
drag, startPoint x: 322, startPoint y: 103, endPoint x: 361, endPoint y: 103, distance: 39.5
click at [361, 103] on p "Name En: Ice and Nuts Qonbela" at bounding box center [301, 104] width 120 height 6
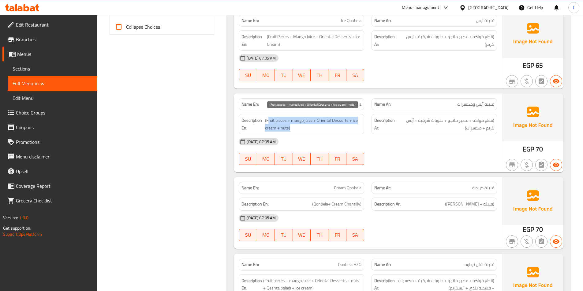
drag, startPoint x: 268, startPoint y: 121, endPoint x: 360, endPoint y: 129, distance: 92.7
click at [360, 129] on span "(Fruit pieces + mango juice + Oriental Desserts + ice cream + nuts)" at bounding box center [313, 124] width 96 height 15
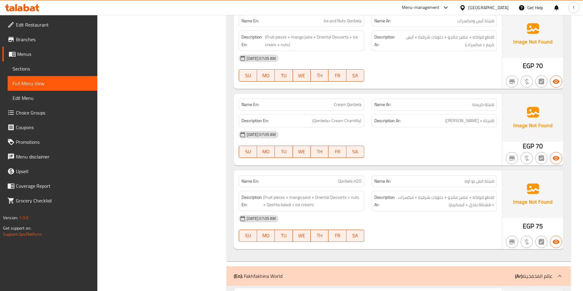
scroll to position [370, 0]
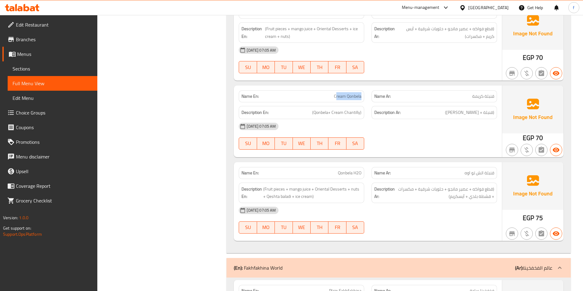
drag, startPoint x: 336, startPoint y: 96, endPoint x: 365, endPoint y: 99, distance: 29.8
click at [365, 99] on div "Name En: Cream Qonbela" at bounding box center [301, 96] width 133 height 19
click at [346, 95] on span "Cream Qonbela" at bounding box center [348, 96] width 28 height 6
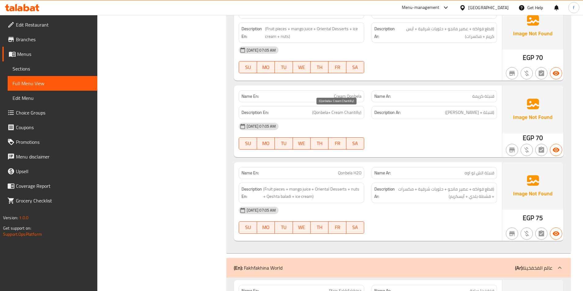
click at [322, 115] on span "(Qonbela+ Cream Chantilly)" at bounding box center [336, 113] width 49 height 8
click at [340, 114] on span "(Qonbela+ Cream Chantilly)" at bounding box center [336, 113] width 49 height 8
click at [348, 114] on span "(Qonbela+ Cream Chantilly)" at bounding box center [336, 113] width 49 height 8
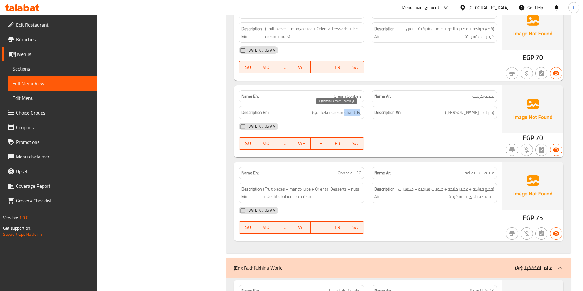
click at [348, 114] on span "(Qonbela+ Cream Chantilly)" at bounding box center [336, 113] width 49 height 8
click at [338, 114] on span "(Qonbela+ Cream Chantilly)" at bounding box center [336, 113] width 49 height 8
click at [344, 113] on span "(Qonbela+ Cream Chantilly)" at bounding box center [336, 113] width 49 height 8
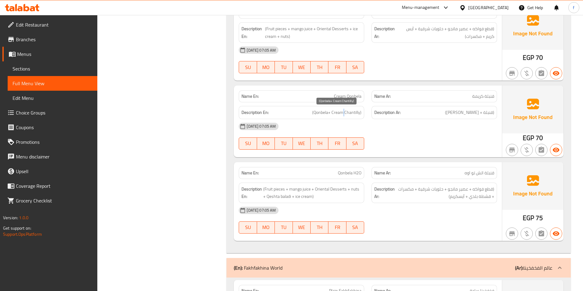
click at [344, 113] on span "(Qonbela+ Cream Chantilly)" at bounding box center [336, 113] width 49 height 8
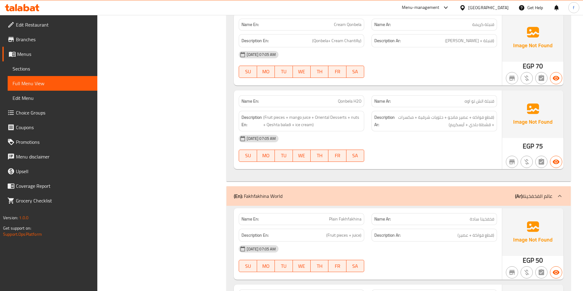
scroll to position [462, 0]
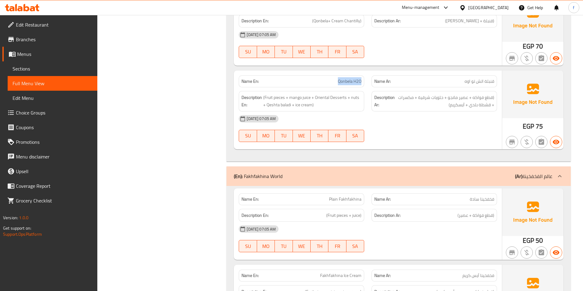
drag, startPoint x: 337, startPoint y: 82, endPoint x: 367, endPoint y: 81, distance: 29.7
click at [367, 81] on div "Name En: Qonbela H2O" at bounding box center [301, 81] width 133 height 19
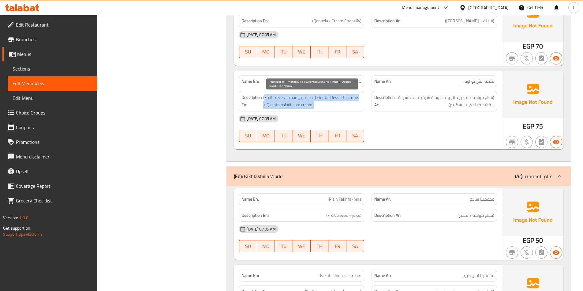
drag, startPoint x: 265, startPoint y: 97, endPoint x: 358, endPoint y: 105, distance: 93.7
click at [358, 105] on span "(Fruit pieces + mango juice + Oriental Desserts + nuts + Qeshta baladi + ice cr…" at bounding box center [312, 101] width 98 height 15
click at [299, 103] on span "(Fruit pieces + mango juice + Oriental Desserts + nuts + Qeshta baladi + ice cr…" at bounding box center [312, 101] width 98 height 15
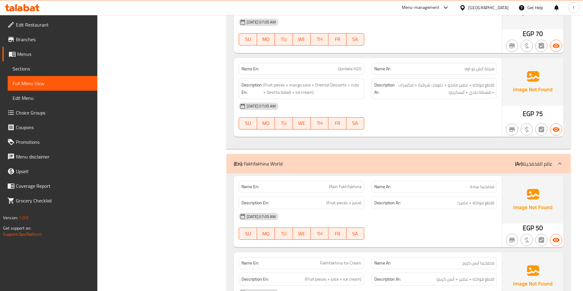
scroll to position [523, 0]
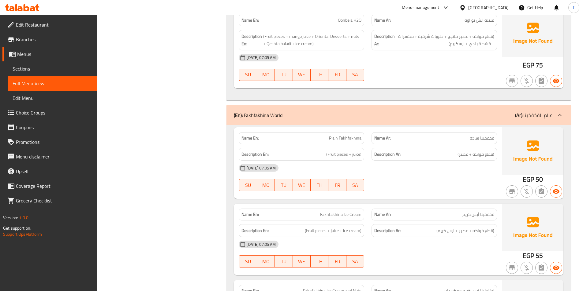
click at [332, 137] on span "Plain Fakhfakhina" at bounding box center [345, 138] width 32 height 6
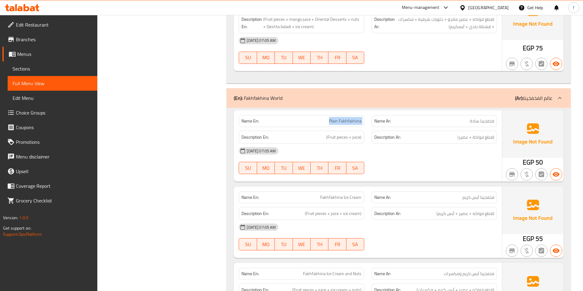
scroll to position [584, 0]
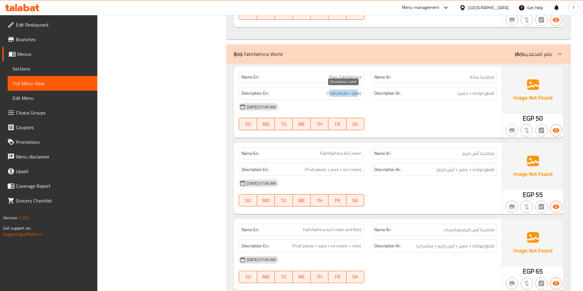
drag, startPoint x: 329, startPoint y: 91, endPoint x: 358, endPoint y: 93, distance: 29.4
click at [358, 93] on span "(Fruit pieces + juice)" at bounding box center [343, 94] width 35 height 8
drag, startPoint x: 321, startPoint y: 153, endPoint x: 371, endPoint y: 152, distance: 50.5
click at [371, 152] on div "Name En: Fakhfakhina Ice Cream Name Ar: فخفخينا آيس كريم" at bounding box center [367, 153] width 265 height 19
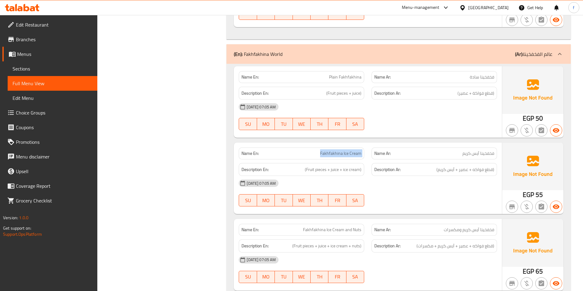
click at [371, 152] on div "Name Ar: فخفخينا آيس كريم" at bounding box center [434, 153] width 133 height 19
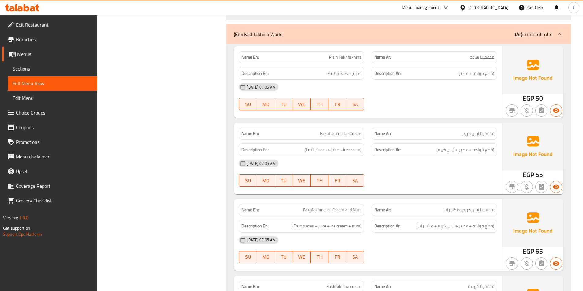
scroll to position [615, 0]
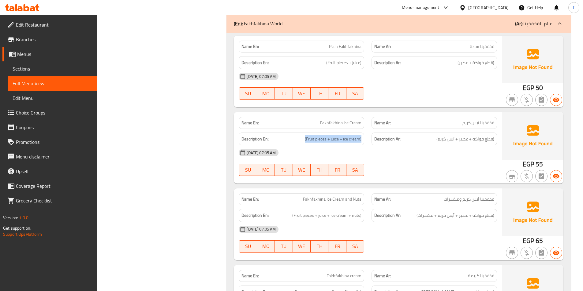
drag, startPoint x: 303, startPoint y: 139, endPoint x: 366, endPoint y: 139, distance: 62.4
click at [366, 139] on div "Description En: (Fruit pieces + juice + ice cream)" at bounding box center [301, 139] width 133 height 20
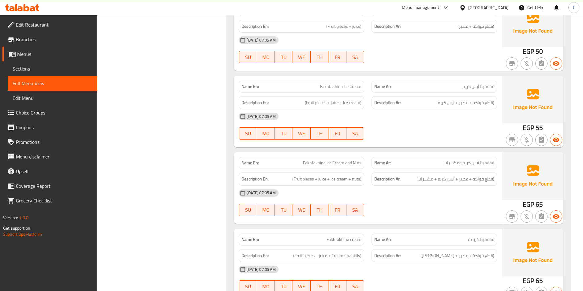
scroll to position [707, 0]
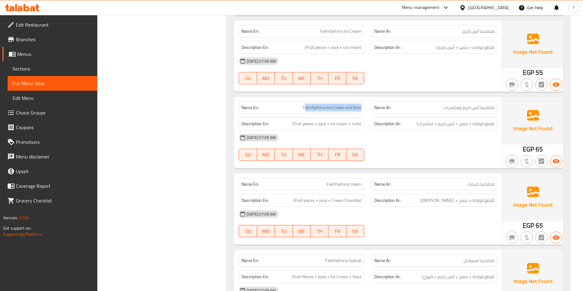
drag, startPoint x: 306, startPoint y: 104, endPoint x: 362, endPoint y: 104, distance: 55.4
click at [362, 104] on div "Name En: Fakhfakhina Ice Cream and Nuts" at bounding box center [301, 108] width 125 height 12
drag, startPoint x: 294, startPoint y: 123, endPoint x: 374, endPoint y: 124, distance: 79.8
click at [374, 124] on div "Description En: (Fruit pieces + juice + ice cream + nuts) Description Ar: (قطع …" at bounding box center [367, 124] width 265 height 20
click at [374, 124] on strong "Description Ar:" at bounding box center [387, 124] width 26 height 8
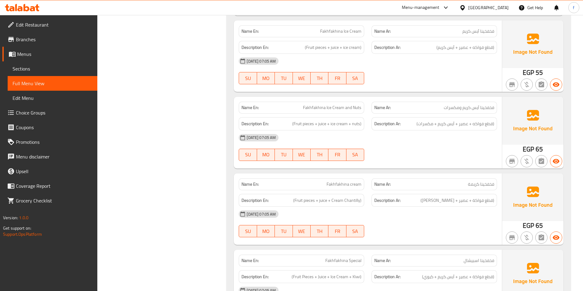
scroll to position [829, 0]
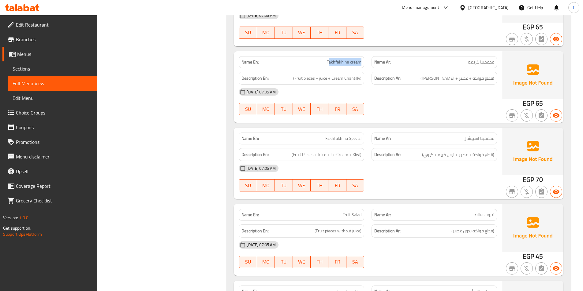
drag, startPoint x: 329, startPoint y: 62, endPoint x: 365, endPoint y: 62, distance: 35.8
click at [365, 62] on div "Name En: Fakhfakhina cream" at bounding box center [301, 62] width 133 height 19
drag, startPoint x: 296, startPoint y: 79, endPoint x: 379, endPoint y: 78, distance: 83.2
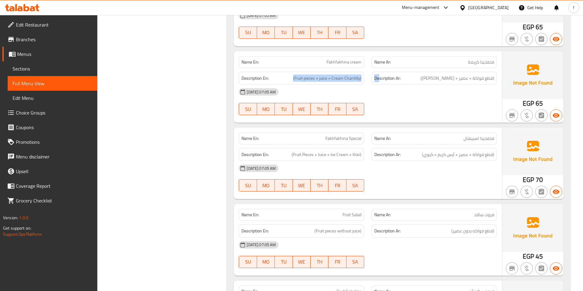
click at [379, 78] on div "Description En: (Fruit pieces + juice + Cream Chantilly) Description Ar: (قطع ف…" at bounding box center [367, 78] width 265 height 20
click at [379, 78] on strong "Description Ar:" at bounding box center [387, 79] width 26 height 8
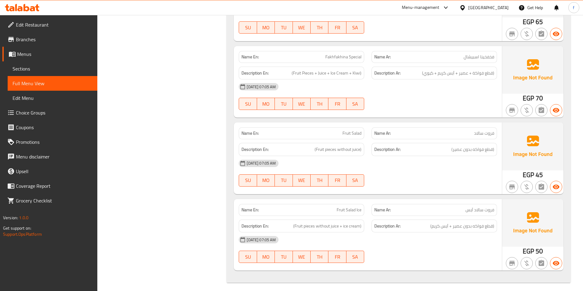
scroll to position [915, 0]
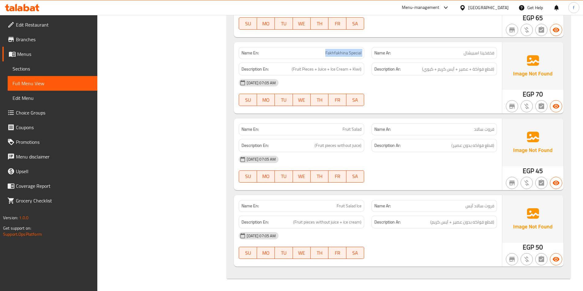
drag, startPoint x: 325, startPoint y: 51, endPoint x: 368, endPoint y: 54, distance: 42.9
click at [368, 54] on div "Name En: Fakhfakhina Special Name Ar: فخفخينا اسبيشال" at bounding box center [367, 52] width 265 height 19
drag, startPoint x: 295, startPoint y: 69, endPoint x: 373, endPoint y: 72, distance: 78.1
click at [372, 72] on div "Description En: (Fruit Pieces + Juice + Ice Cream + Kiwi) Description Ar: (قطع …" at bounding box center [367, 69] width 265 height 20
click at [375, 73] on div "Description Ar: (قطع فواكة + عصير + آيس كريم + كيوي)" at bounding box center [433, 69] width 125 height 13
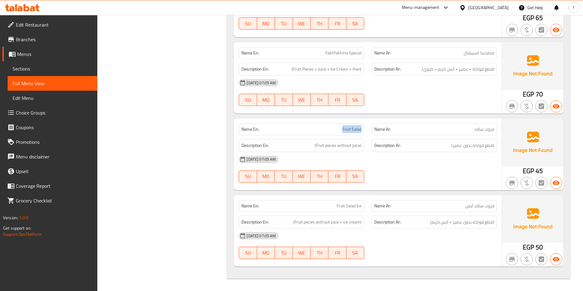
drag, startPoint x: 343, startPoint y: 126, endPoint x: 363, endPoint y: 125, distance: 20.2
click at [363, 125] on div "Name En: Fruit Salad" at bounding box center [301, 130] width 125 height 12
drag, startPoint x: 310, startPoint y: 140, endPoint x: 366, endPoint y: 146, distance: 56.5
click at [366, 146] on div "Description En: (Fruit pieces without juice)" at bounding box center [301, 145] width 133 height 20
drag, startPoint x: 328, startPoint y: 200, endPoint x: 369, endPoint y: 207, distance: 41.5
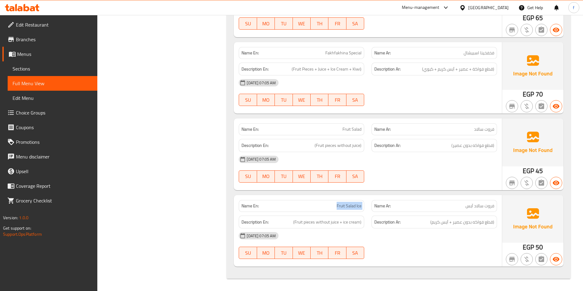
click at [370, 206] on div "Name En: Fruit Salad Ice Name Ar: فروت سالاد آیس" at bounding box center [367, 206] width 265 height 19
drag, startPoint x: 291, startPoint y: 221, endPoint x: 452, endPoint y: 226, distance: 161.3
click at [452, 226] on div "Description En: (Fruit pieces without juice + ice cream) Description Ar: (قطع ف…" at bounding box center [367, 222] width 265 height 20
click at [452, 226] on div "Description Ar: (قطع فواكه بدون عصير + آيس كريم)" at bounding box center [433, 222] width 125 height 13
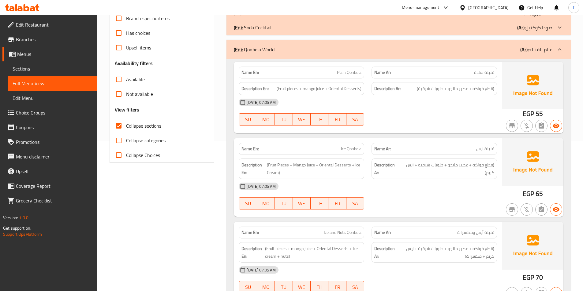
click at [443, 224] on div "Name Ar: قنبلة آيس ومكسرات" at bounding box center [434, 232] width 133 height 19
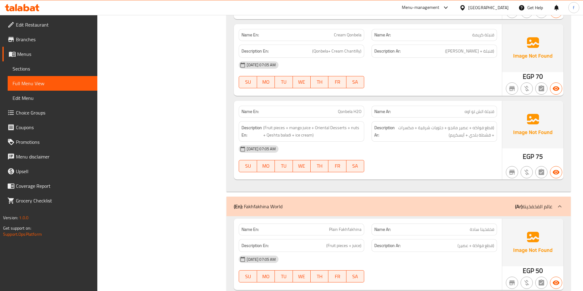
scroll to position [425, 0]
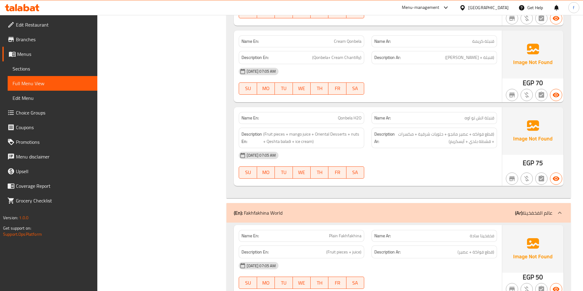
click at [492, 119] on span "قنبلة اتش تو اوه" at bounding box center [479, 118] width 30 height 6
copy span "قنبلة"
click at [354, 119] on span "Qonbela H2O" at bounding box center [350, 118] width 24 height 6
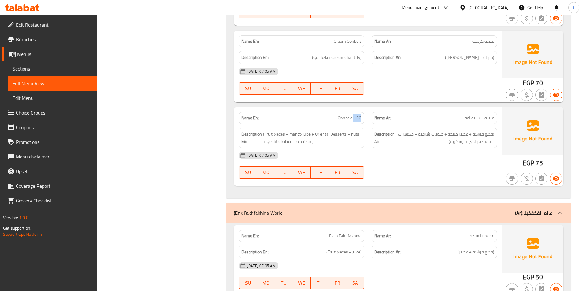
copy span "H2O"
